Goal: Find specific page/section

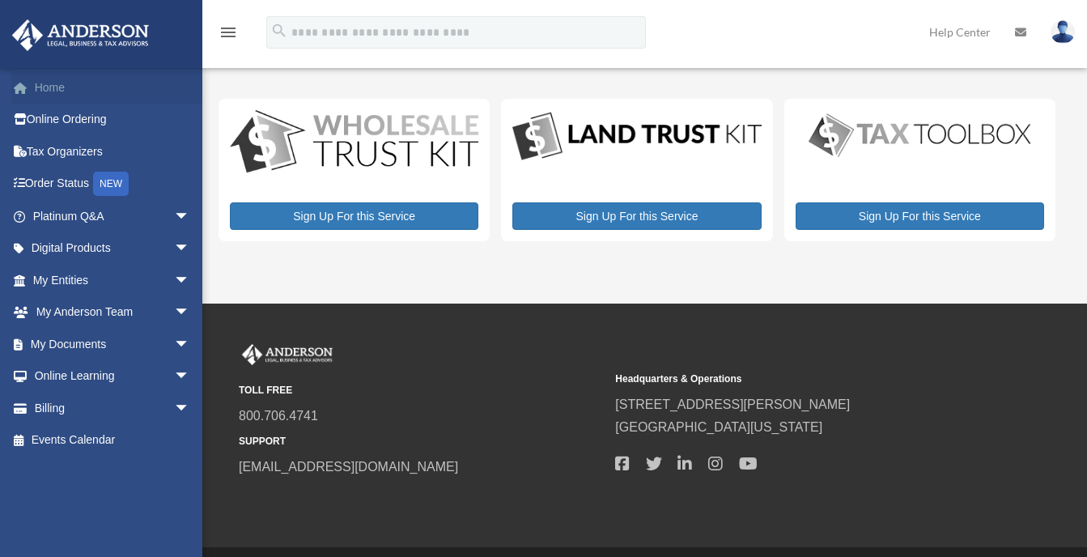
click at [33, 83] on span at bounding box center [29, 88] width 12 height 11
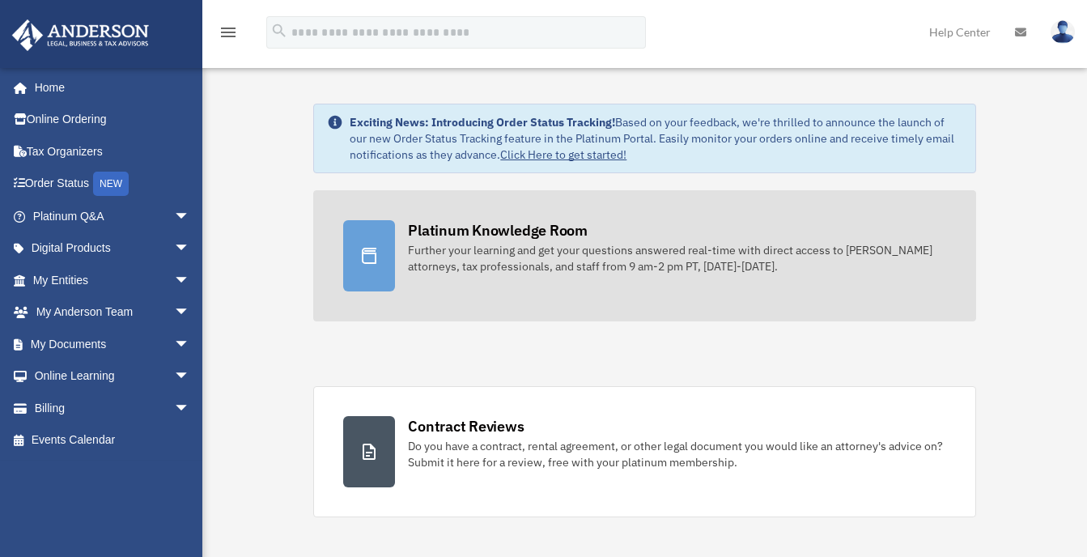
click at [507, 236] on div "Platinum Knowledge Room" at bounding box center [498, 230] width 180 height 20
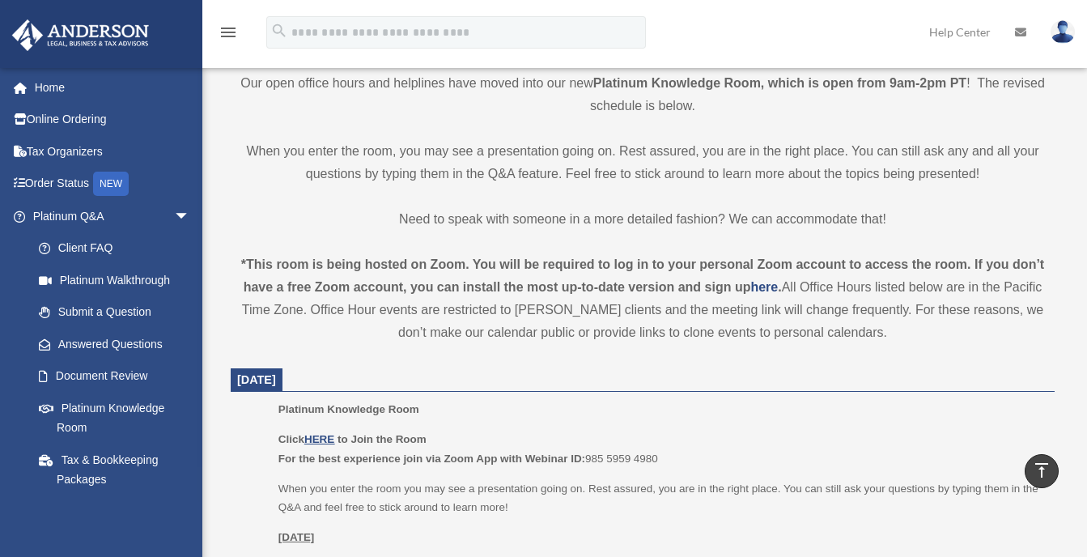
scroll to position [567, 0]
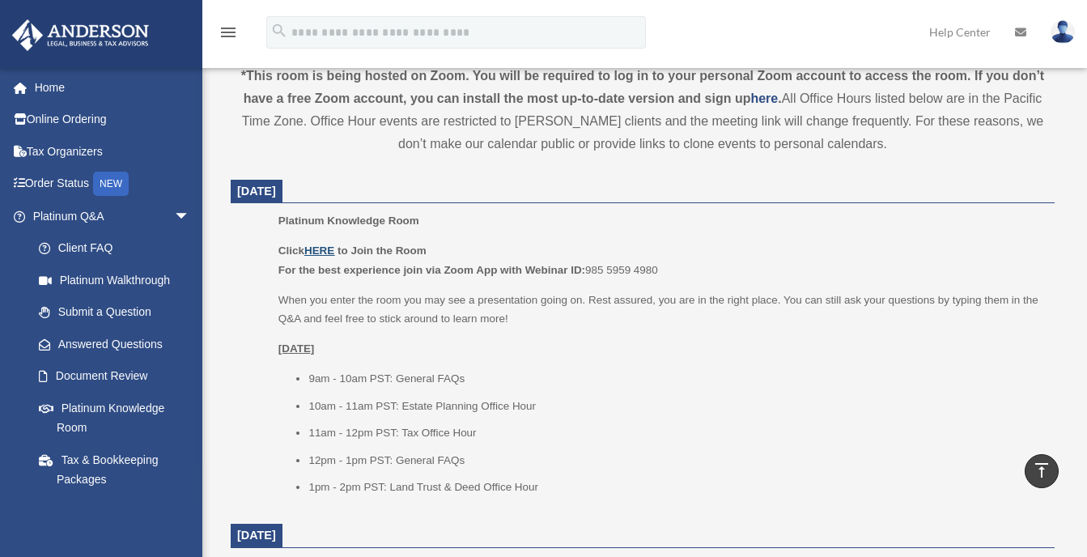
click at [319, 248] on u "HERE" at bounding box center [319, 250] width 30 height 12
